Goal: Information Seeking & Learning: Check status

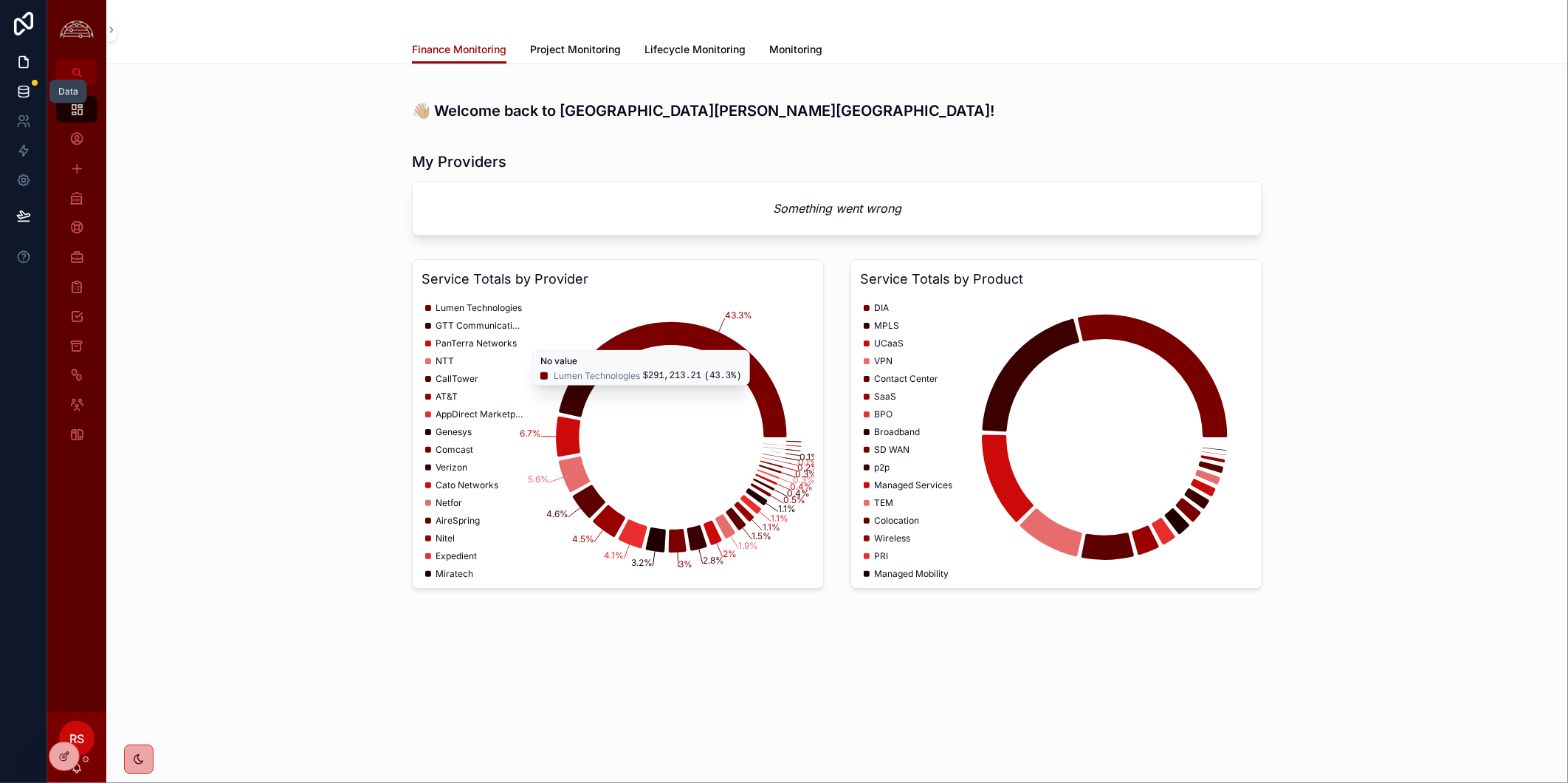
click at [17, 103] on link at bounding box center [23, 91] width 46 height 29
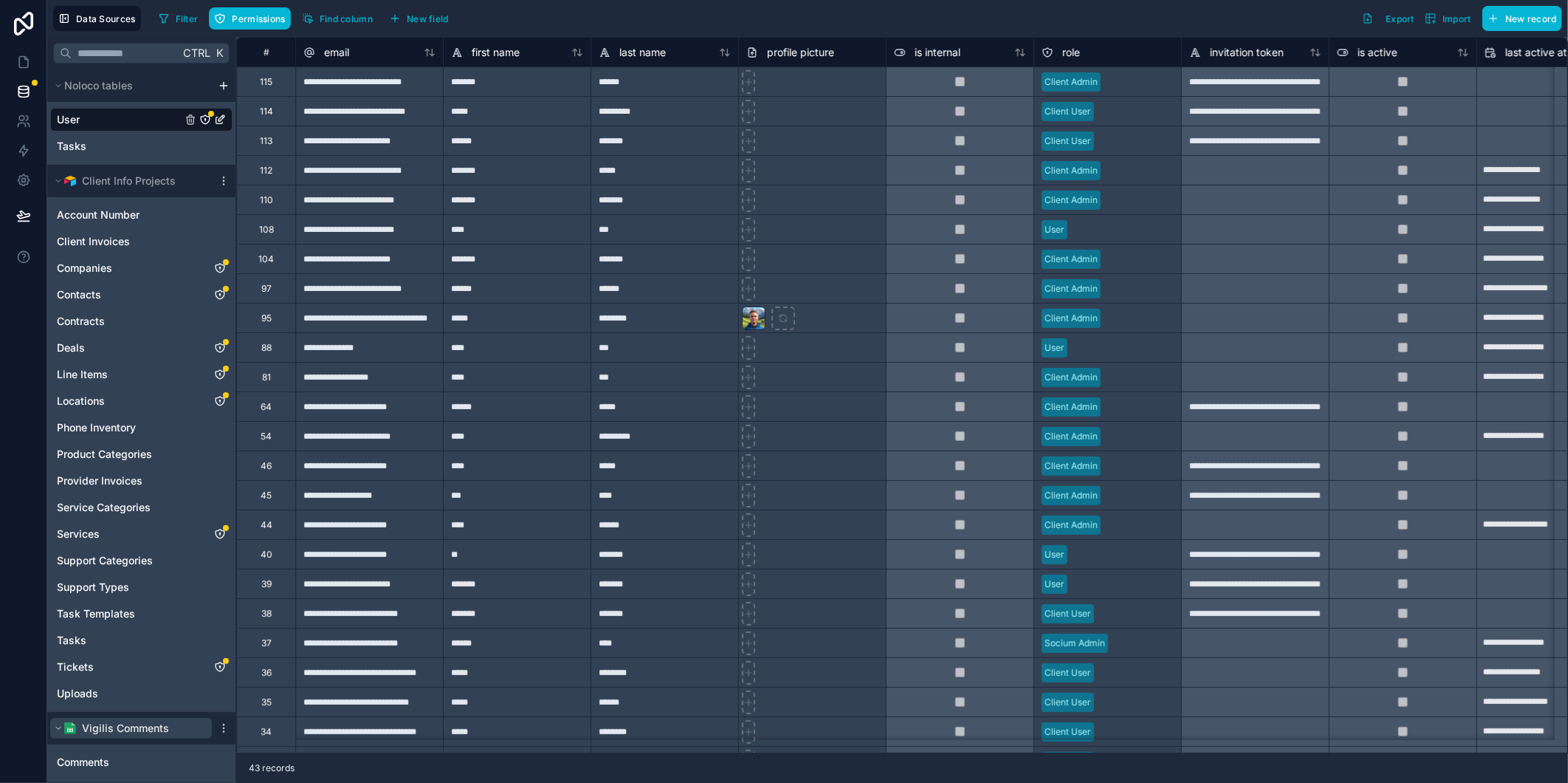
click at [60, 732] on icon "scrollable content" at bounding box center [58, 728] width 9 height 9
click at [149, 729] on span "Vigilis Comments" at bounding box center [126, 729] width 87 height 15
click at [220, 726] on icon "scrollable content" at bounding box center [224, 728] width 11 height 11
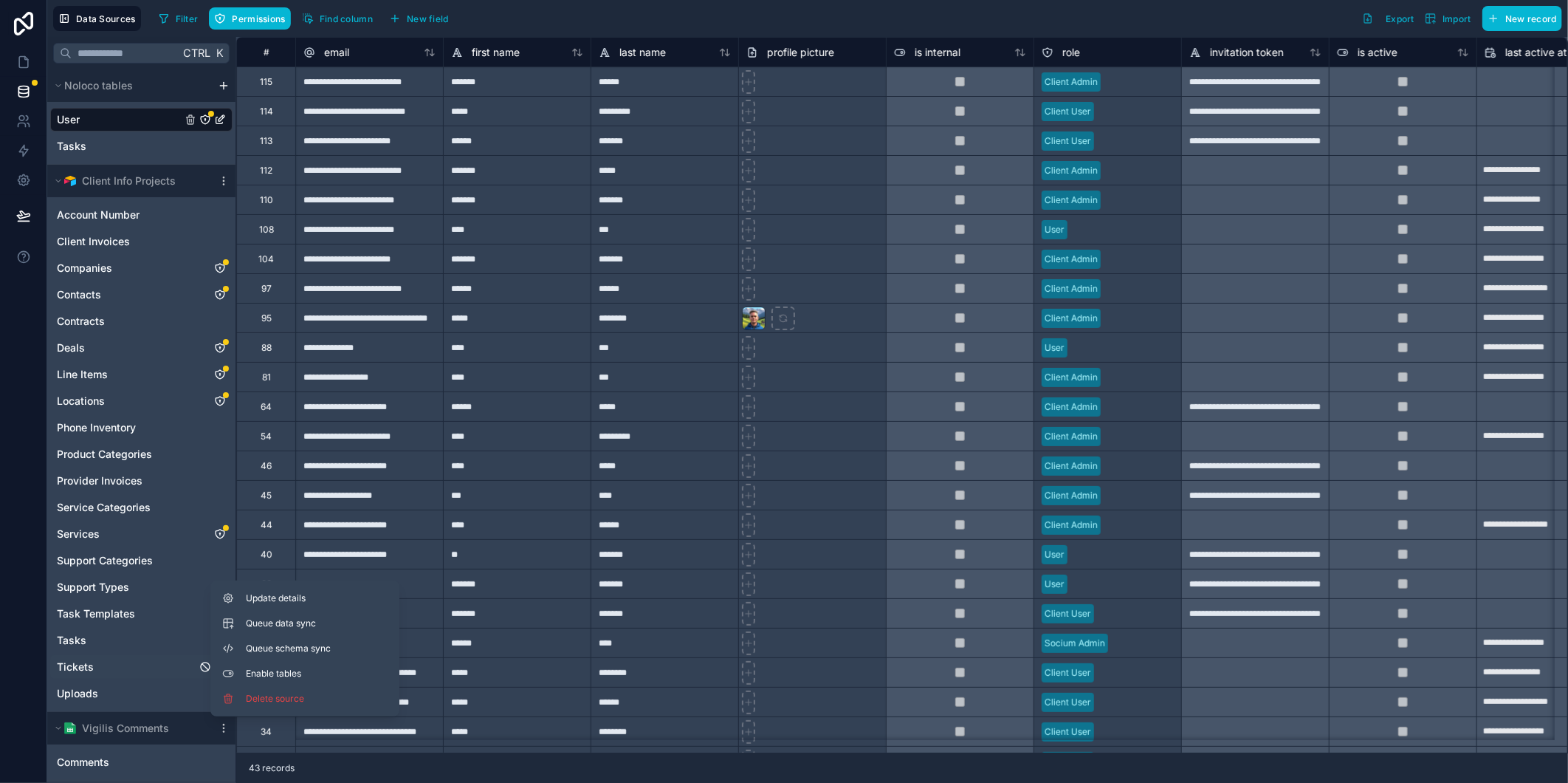
click at [106, 658] on div "Tickets" at bounding box center [141, 666] width 183 height 24
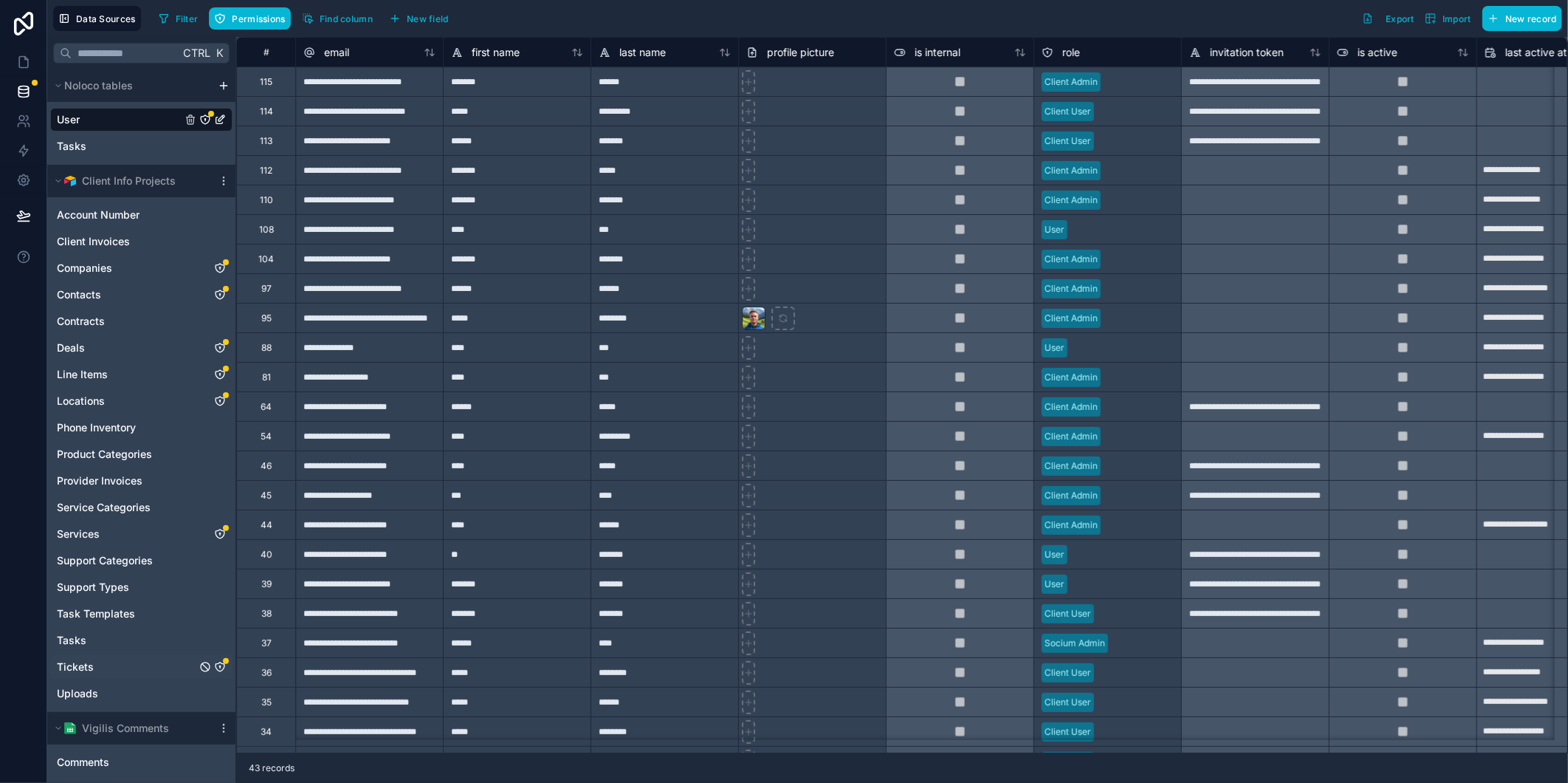
click at [112, 668] on link "Tickets" at bounding box center [126, 667] width 139 height 15
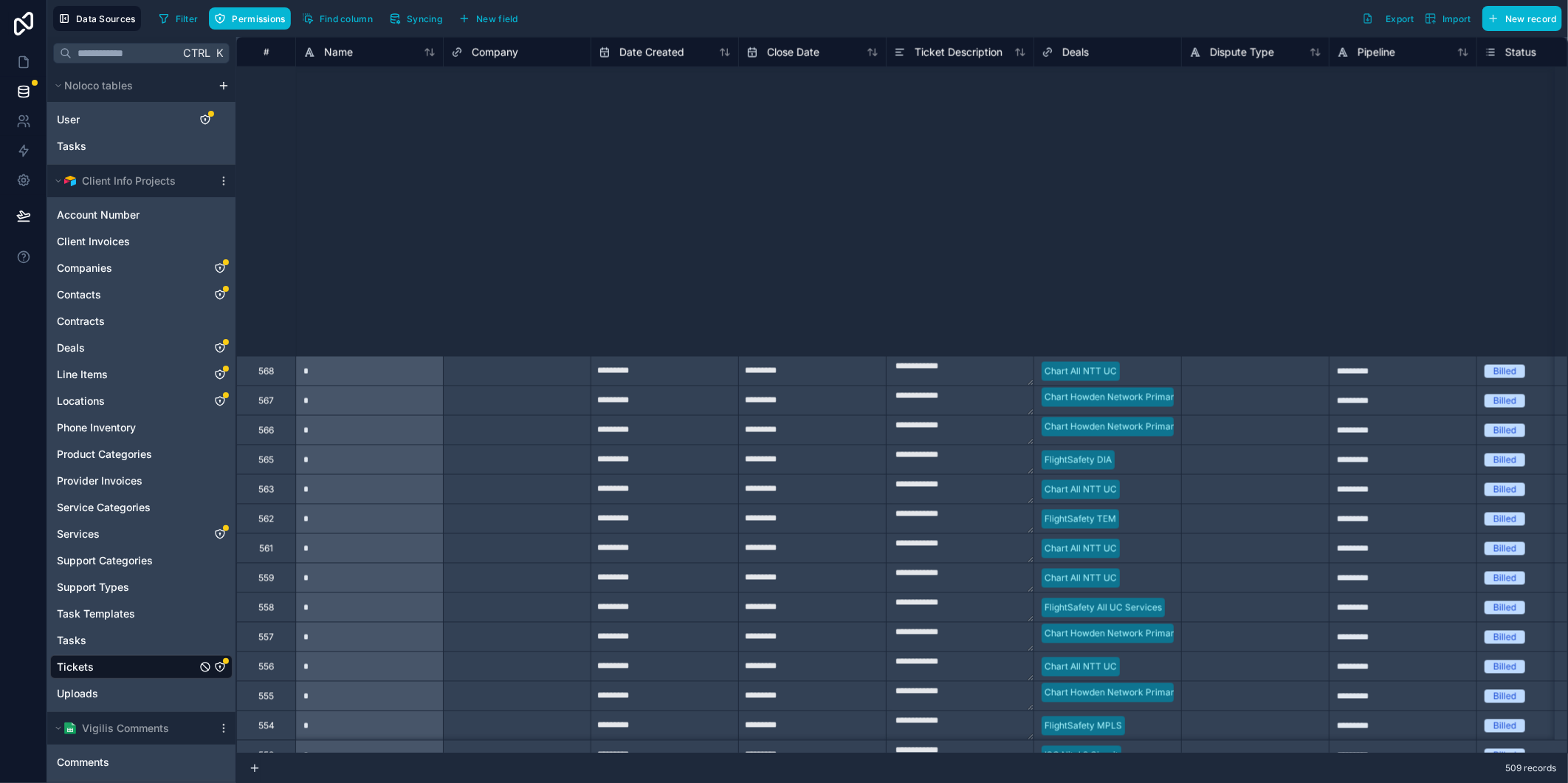
scroll to position [1887, 0]
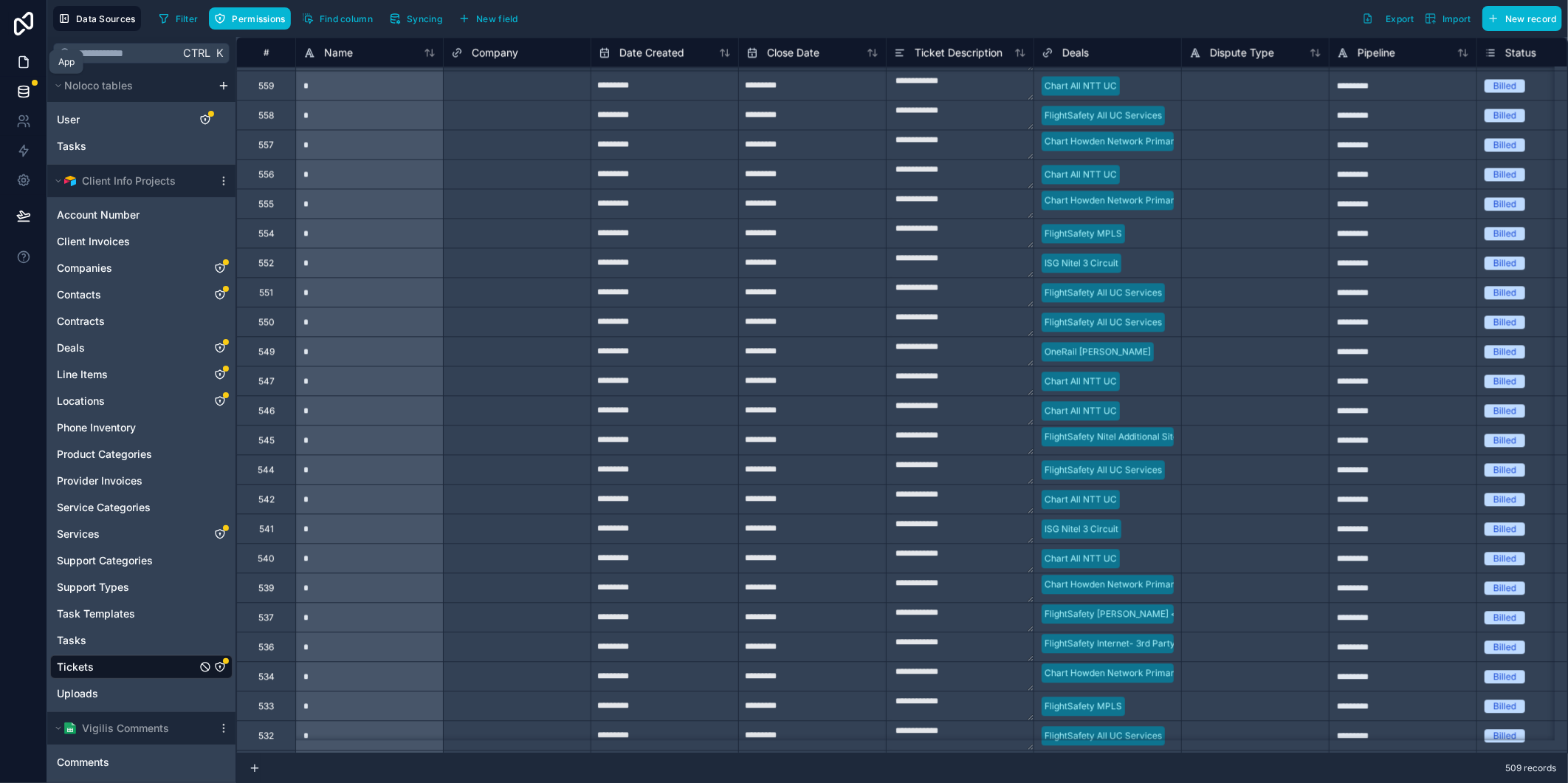
drag, startPoint x: 18, startPoint y: 65, endPoint x: 45, endPoint y: 71, distance: 27.7
click at [19, 65] on icon at bounding box center [23, 63] width 9 height 11
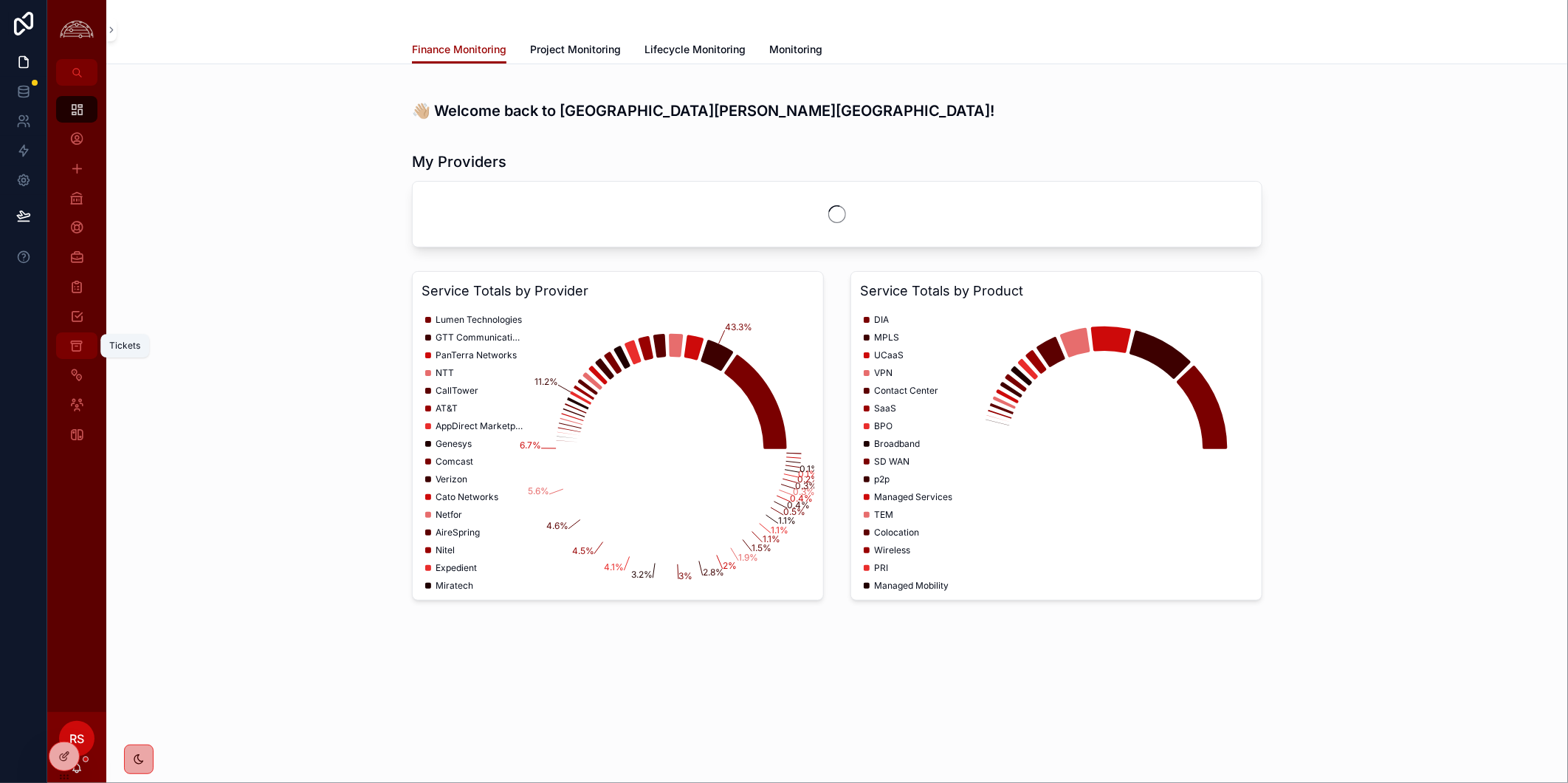
click at [85, 342] on div "Tickets" at bounding box center [77, 345] width 24 height 24
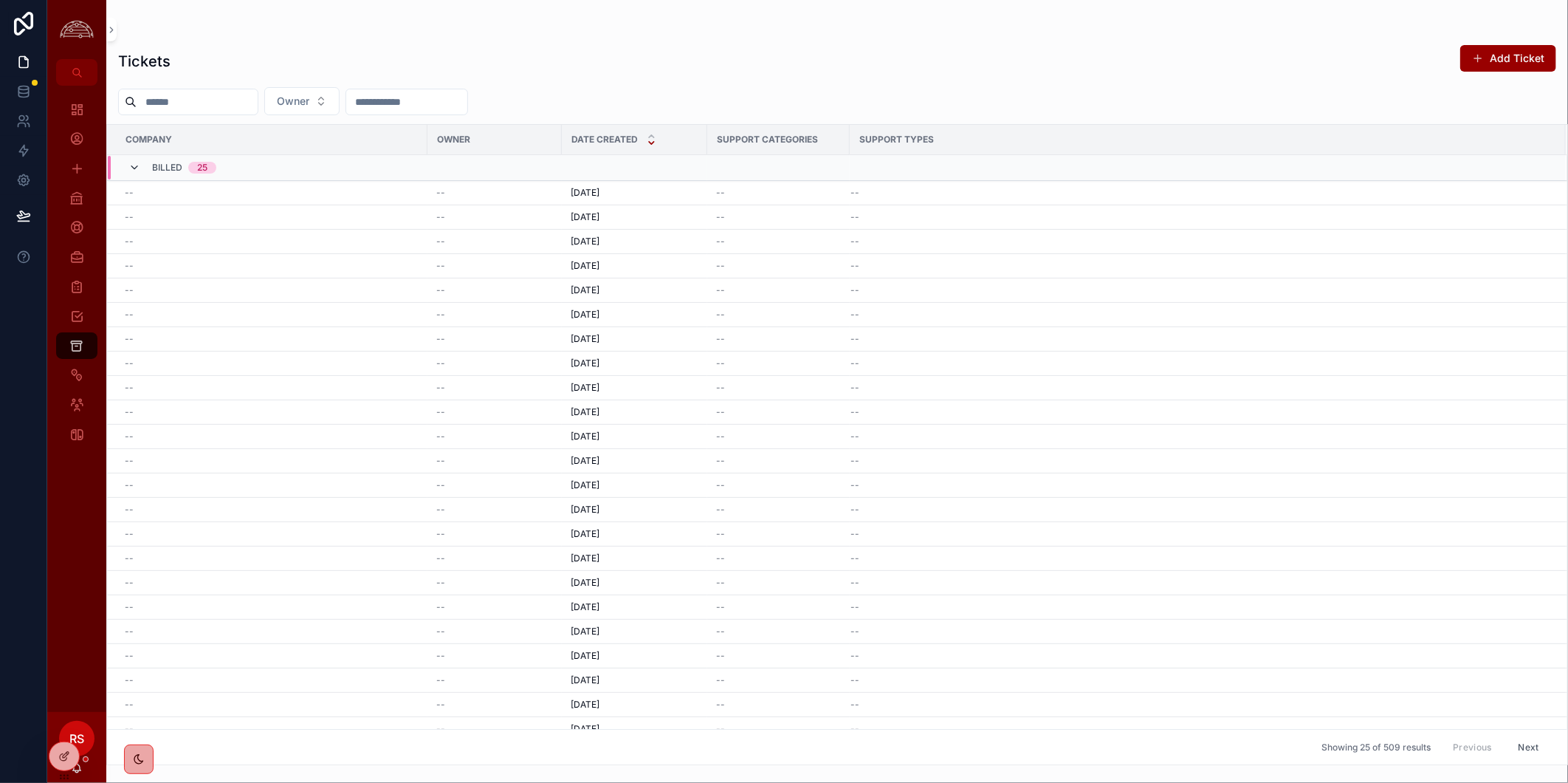
click at [135, 163] on icon "scrollable content" at bounding box center [135, 168] width 11 height 11
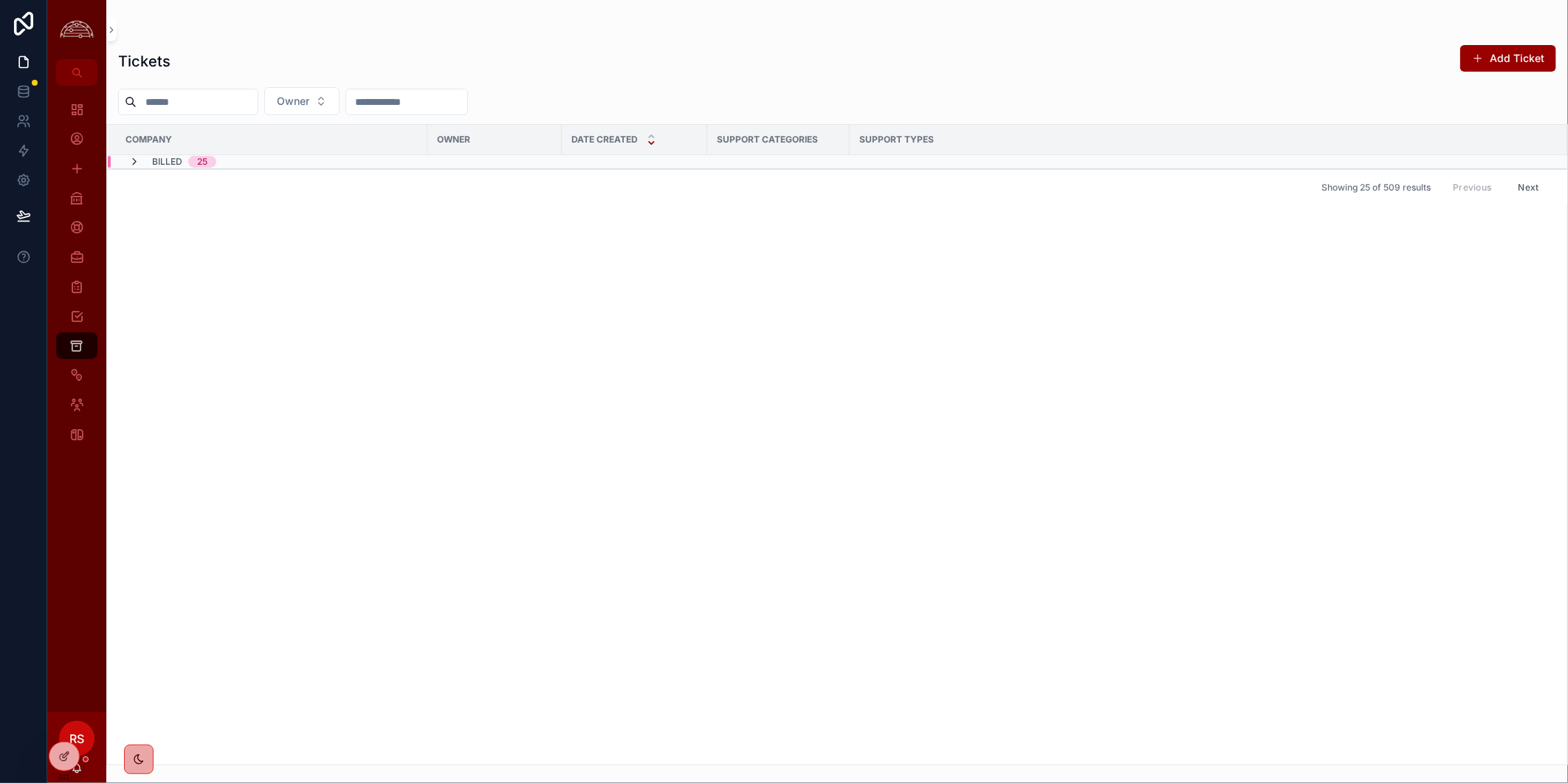
click at [136, 160] on icon "scrollable content" at bounding box center [135, 161] width 11 height 11
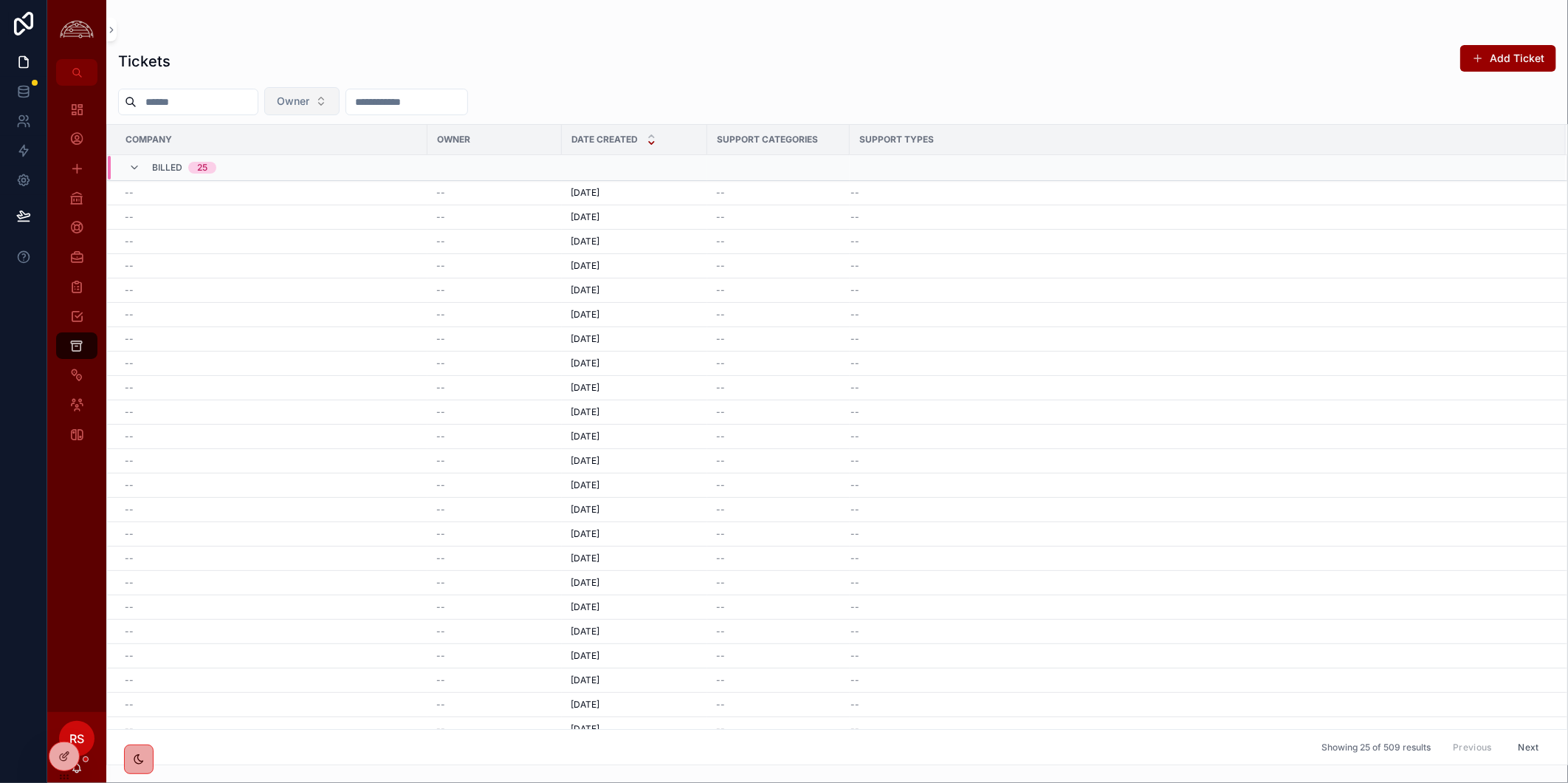
click at [310, 105] on span "Owner" at bounding box center [293, 101] width 32 height 15
click at [389, 185] on div "[PERSON_NAME]" at bounding box center [336, 184] width 177 height 24
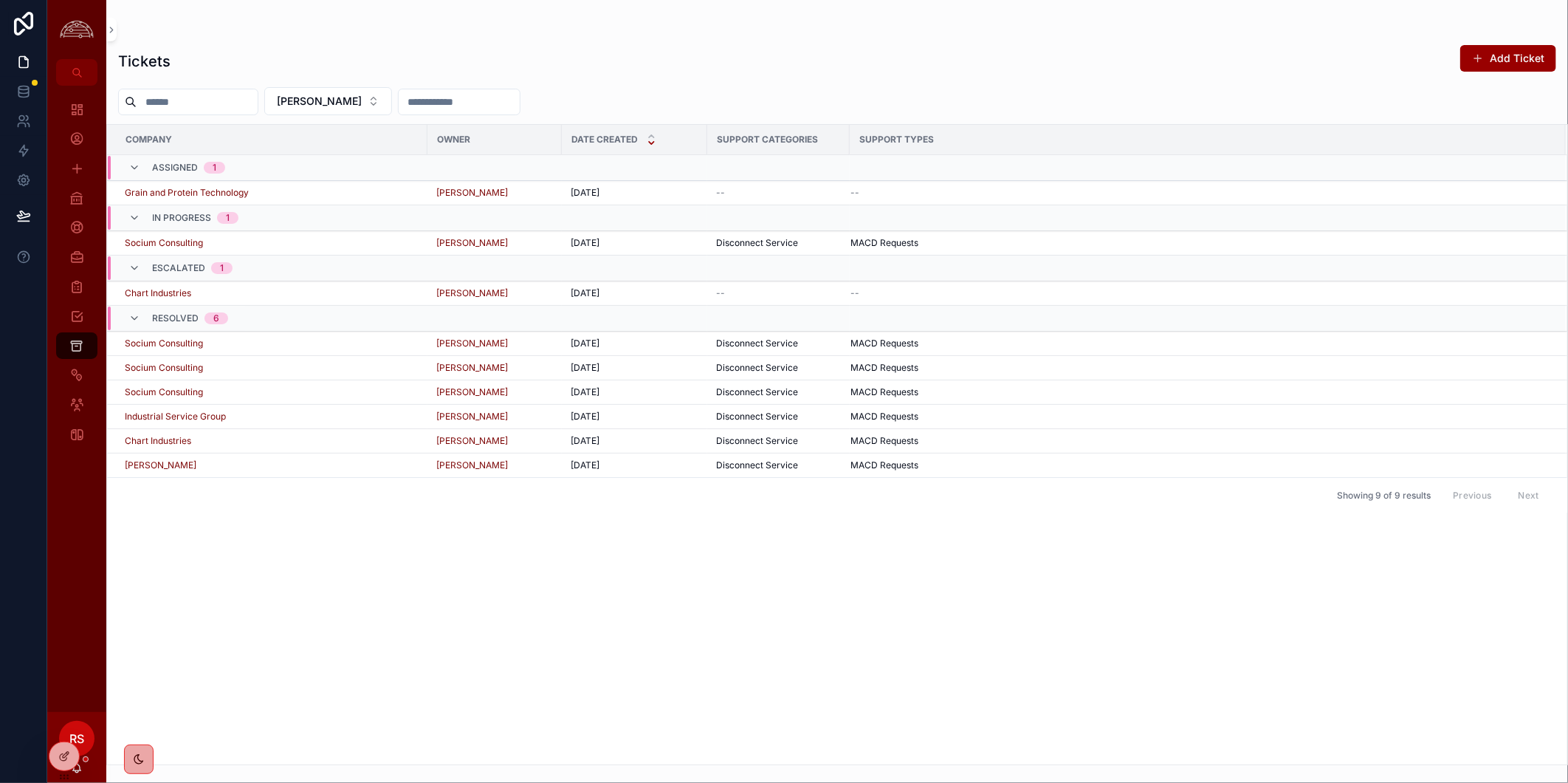
click at [544, 645] on div "Company Owner Date Created Support Categories Support Types Assigned 1 Grain an…" at bounding box center [838, 445] width 1461 height 640
click at [330, 187] on div "Grain and Protein Technology" at bounding box center [272, 192] width 294 height 11
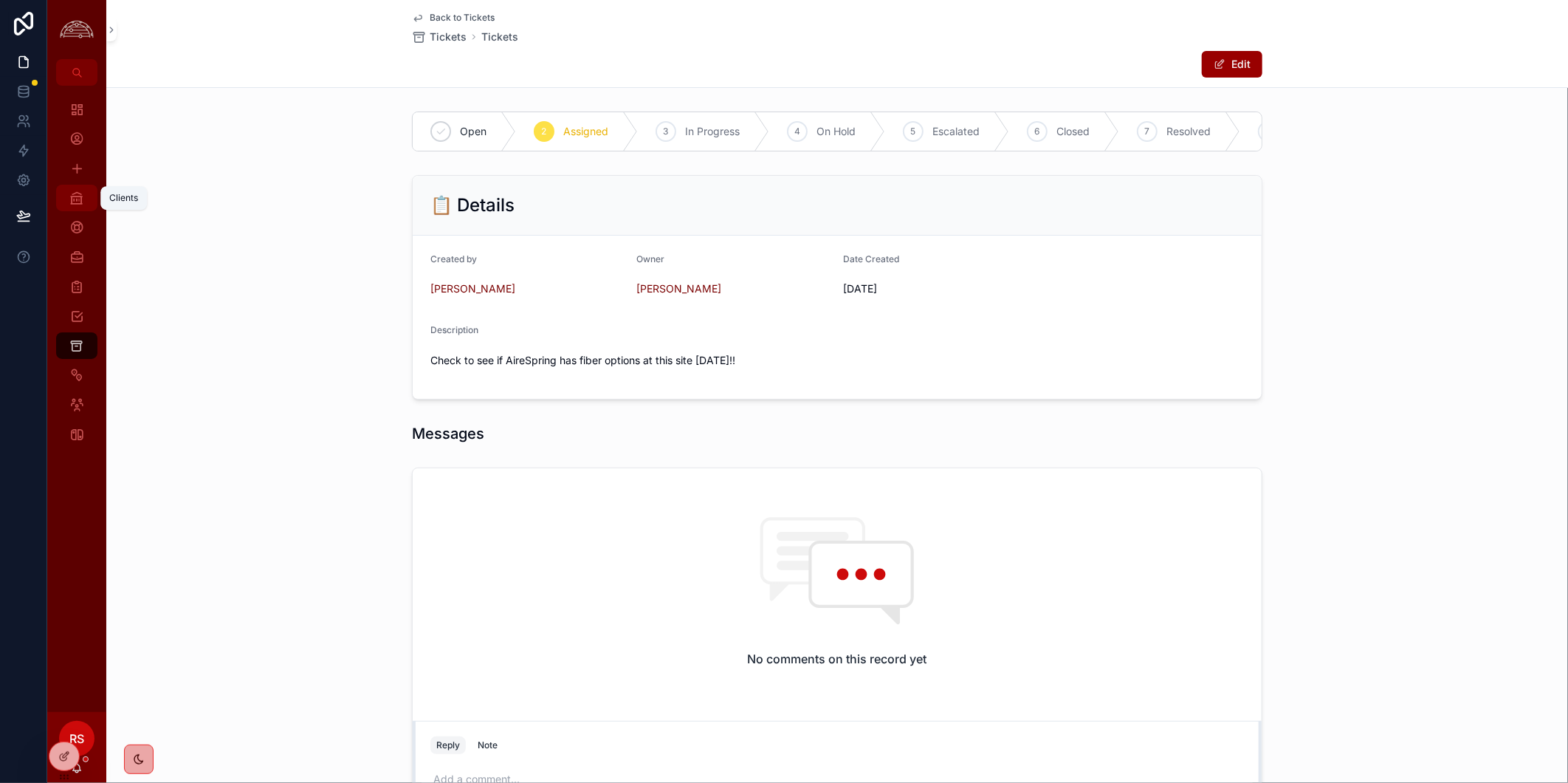
click at [80, 203] on icon "scrollable content" at bounding box center [77, 198] width 15 height 15
